Goal: Navigation & Orientation: Understand site structure

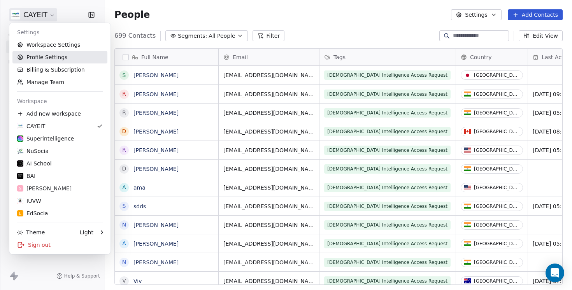
scroll to position [255, 467]
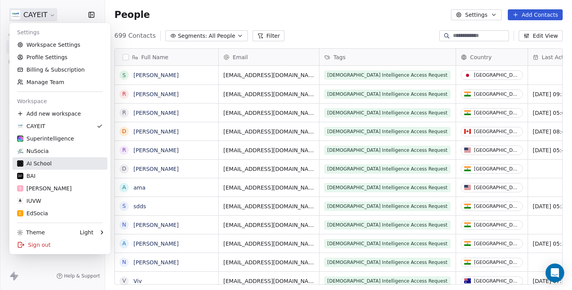
click at [65, 161] on div "AI School" at bounding box center [60, 164] width 86 height 8
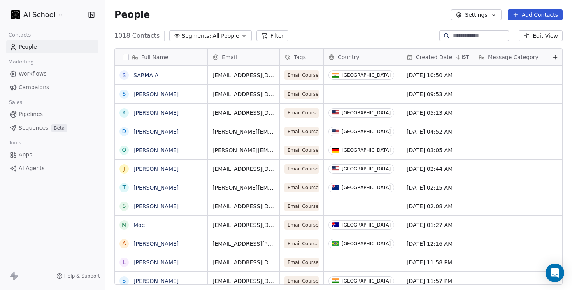
click at [61, 74] on link "Workflows" at bounding box center [52, 73] width 92 height 13
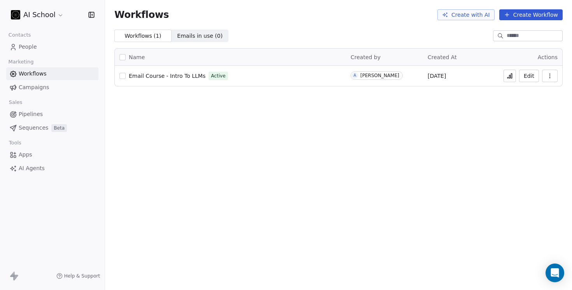
click at [60, 87] on link "Campaigns" at bounding box center [52, 87] width 92 height 13
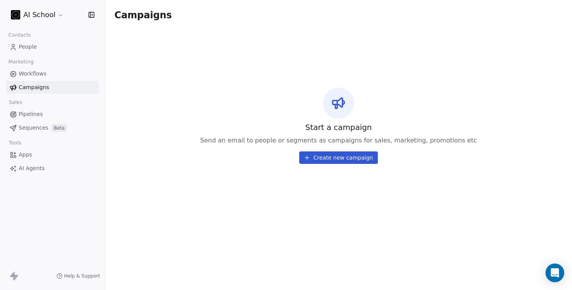
click at [44, 115] on link "Pipelines" at bounding box center [52, 114] width 92 height 13
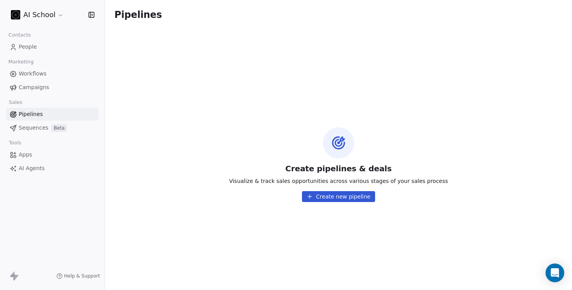
click at [317, 116] on div "Create pipelines & deals Visualize & track sales opportunities across various s…" at bounding box center [338, 164] width 467 height 251
click at [53, 79] on link "Workflows" at bounding box center [52, 73] width 92 height 13
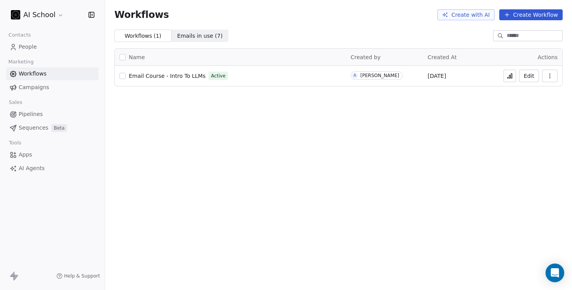
click at [56, 91] on link "Campaigns" at bounding box center [52, 87] width 92 height 13
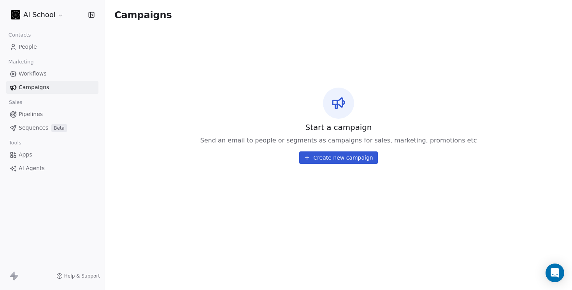
click at [53, 131] on span "Beta" at bounding box center [59, 128] width 16 height 8
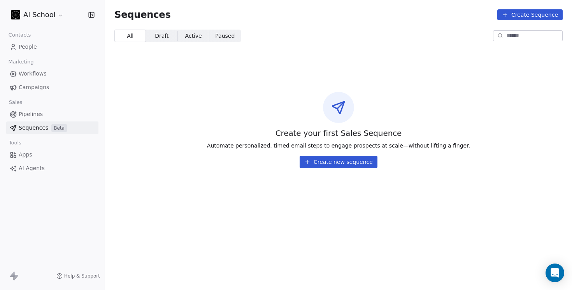
click at [44, 158] on link "Apps" at bounding box center [52, 154] width 92 height 13
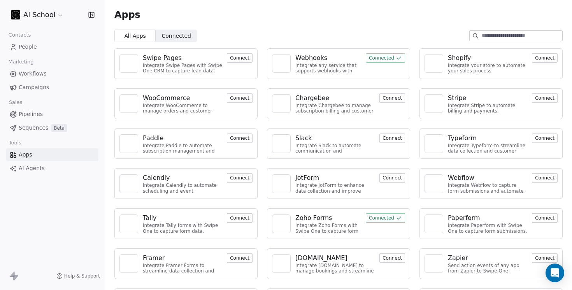
scroll to position [35, 0]
